Goal: Task Accomplishment & Management: Manage account settings

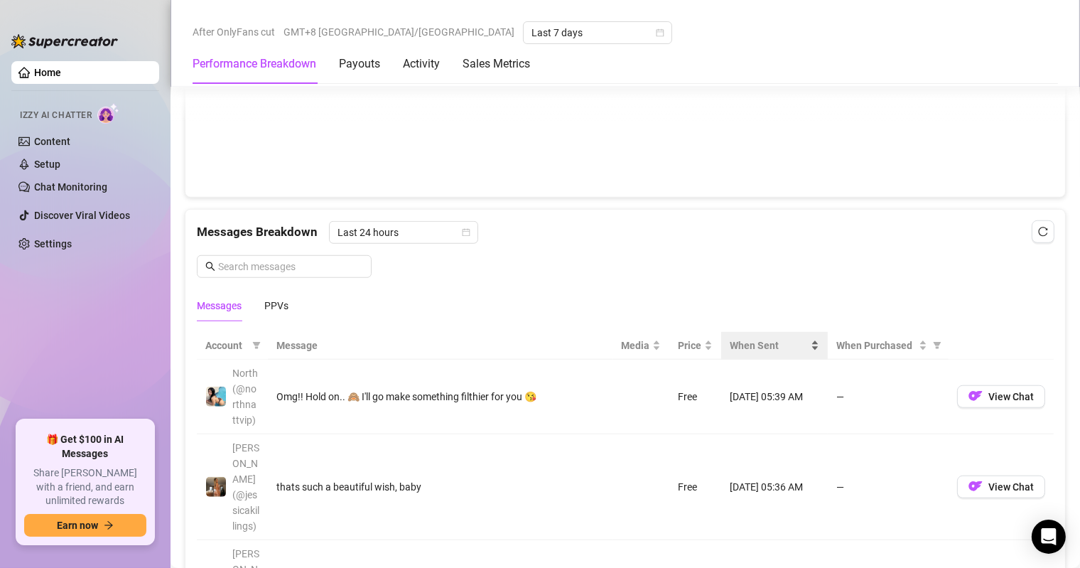
scroll to position [1273, 0]
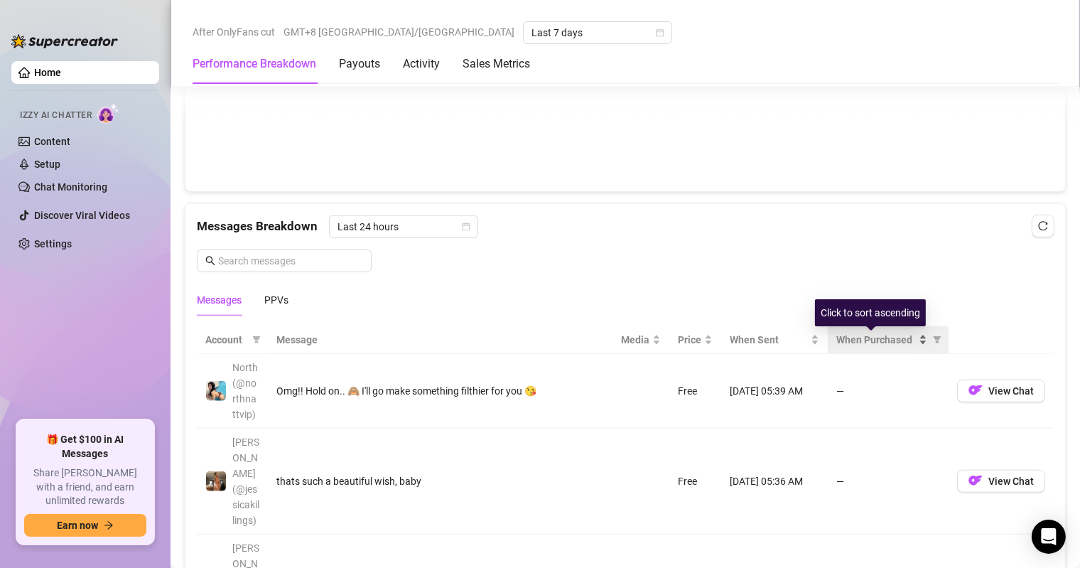
click at [865, 338] on span "When Purchased" at bounding box center [876, 340] width 80 height 16
click at [863, 339] on span "When Purchased" at bounding box center [876, 340] width 80 height 16
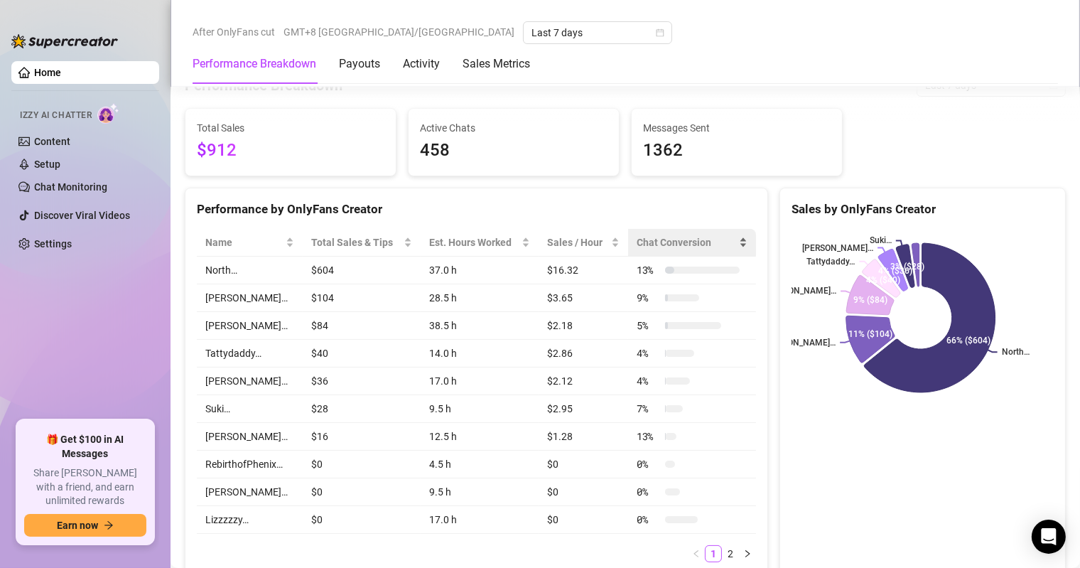
scroll to position [0, 0]
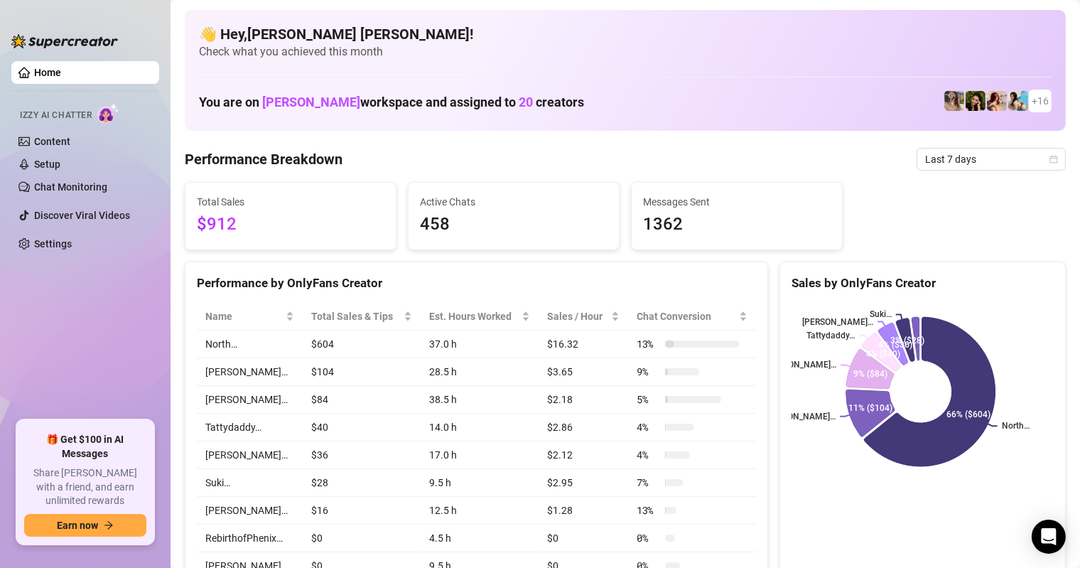
click at [535, 183] on div "Active Chats 458" at bounding box center [514, 216] width 210 height 67
click at [726, 90] on div "You are on [PERSON_NAME] workspace and assigned to 20 creators + 16" at bounding box center [625, 101] width 853 height 31
click at [729, 50] on span "Check what you achieved this month" at bounding box center [625, 52] width 853 height 16
click at [41, 308] on ul "Home Izzy AI Chatter Content Setup Chat Monitoring Discover Viral Videos Settin…" at bounding box center [85, 234] width 148 height 359
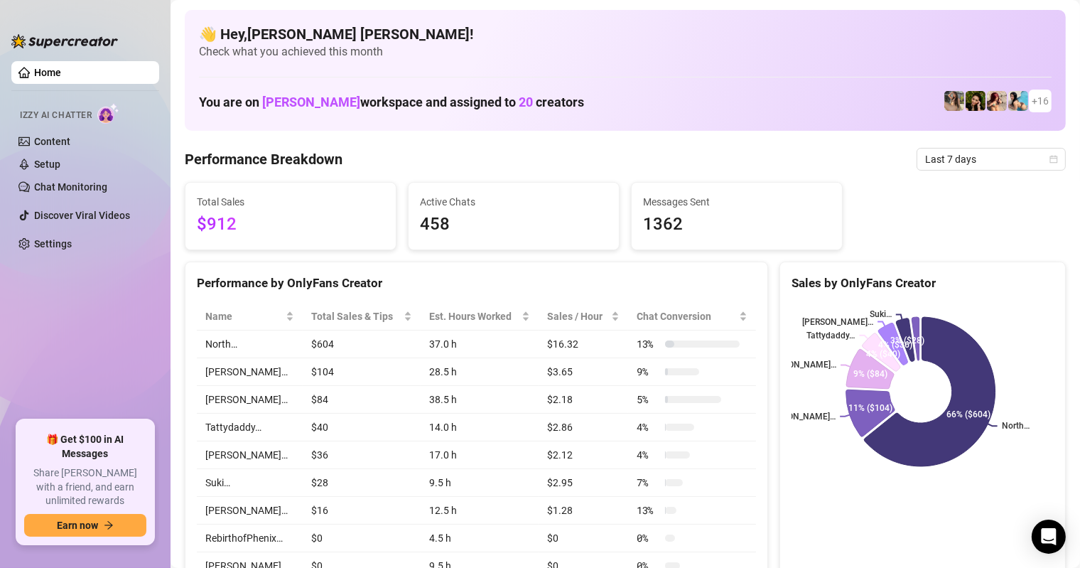
click at [505, 212] on span "458" at bounding box center [514, 224] width 188 height 27
click at [506, 213] on span "458" at bounding box center [514, 224] width 188 height 27
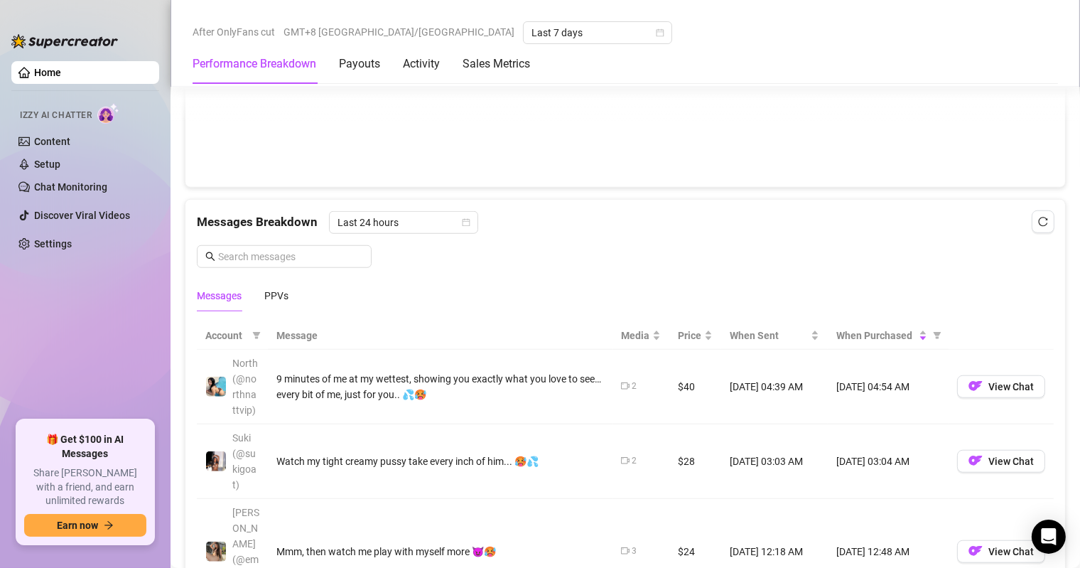
scroll to position [1350, 0]
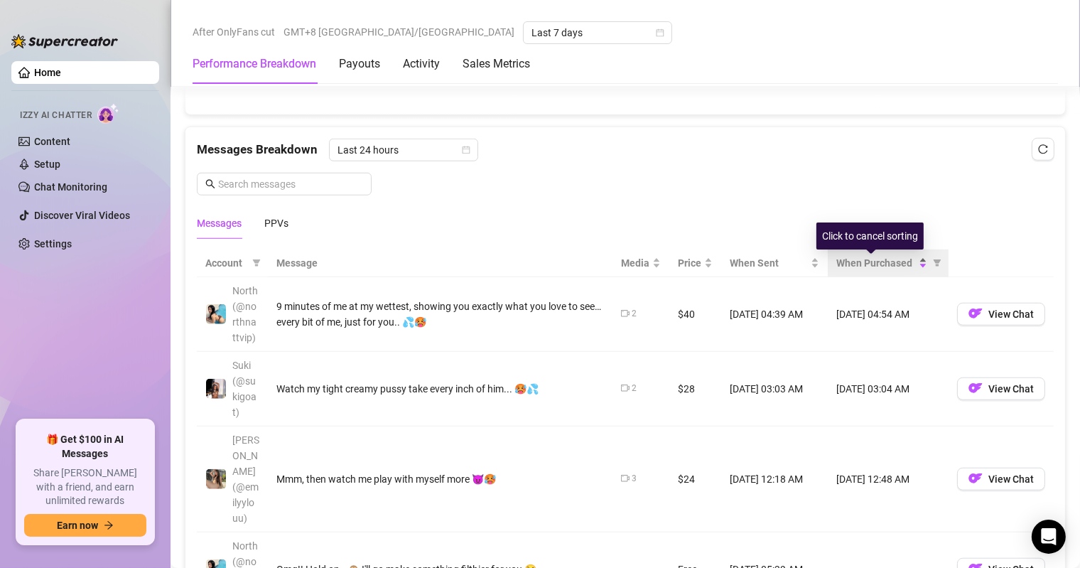
click at [883, 268] on span "When Purchased" at bounding box center [876, 263] width 80 height 16
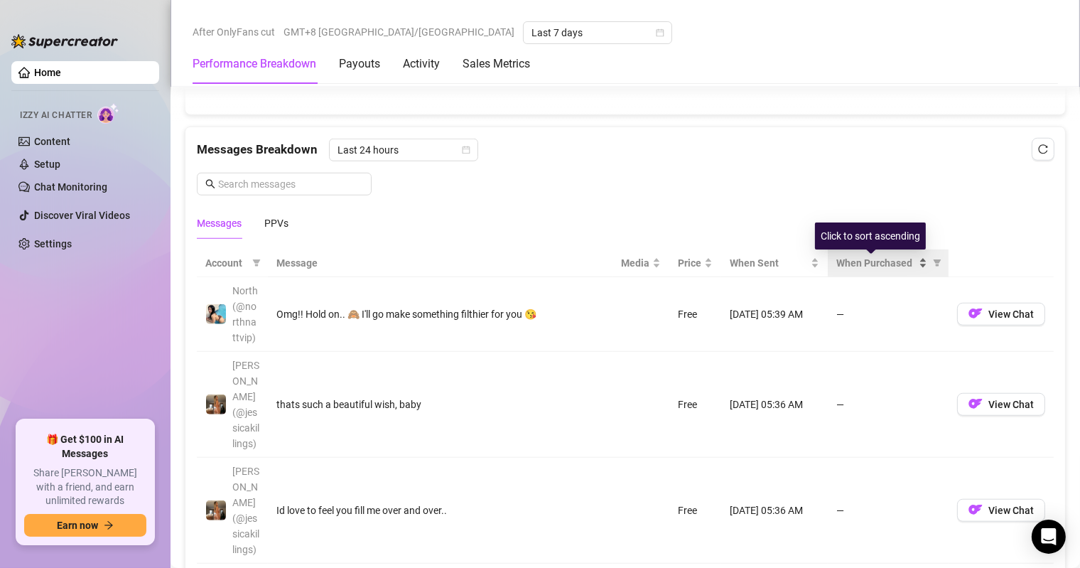
click at [881, 267] on span "When Purchased" at bounding box center [876, 263] width 80 height 16
click at [878, 264] on span "When Purchased" at bounding box center [876, 263] width 80 height 16
